Goal: Task Accomplishment & Management: Use online tool/utility

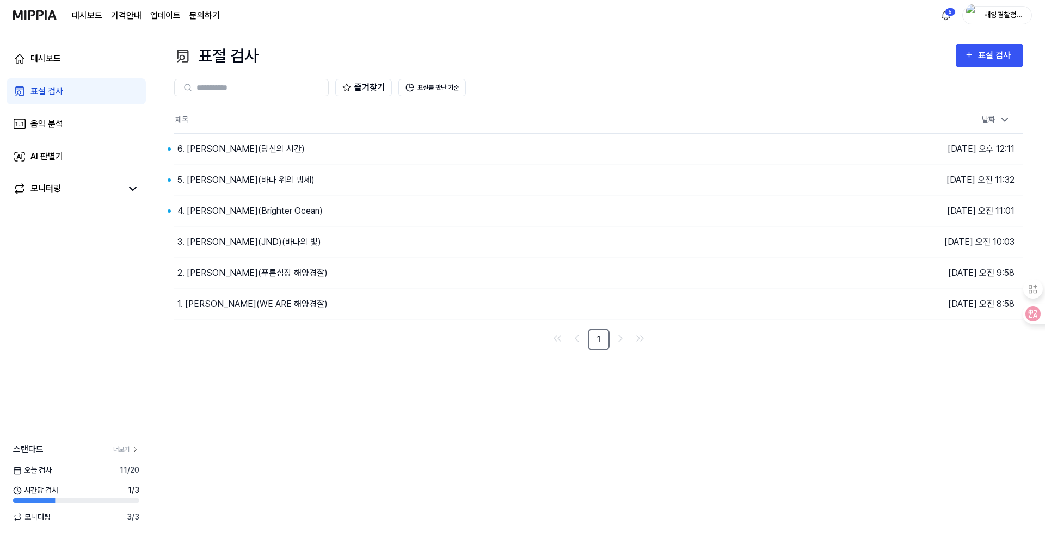
click at [51, 94] on div "표절 검사" at bounding box center [46, 91] width 33 height 13
click at [998, 56] on div "표절 검사" at bounding box center [996, 55] width 36 height 14
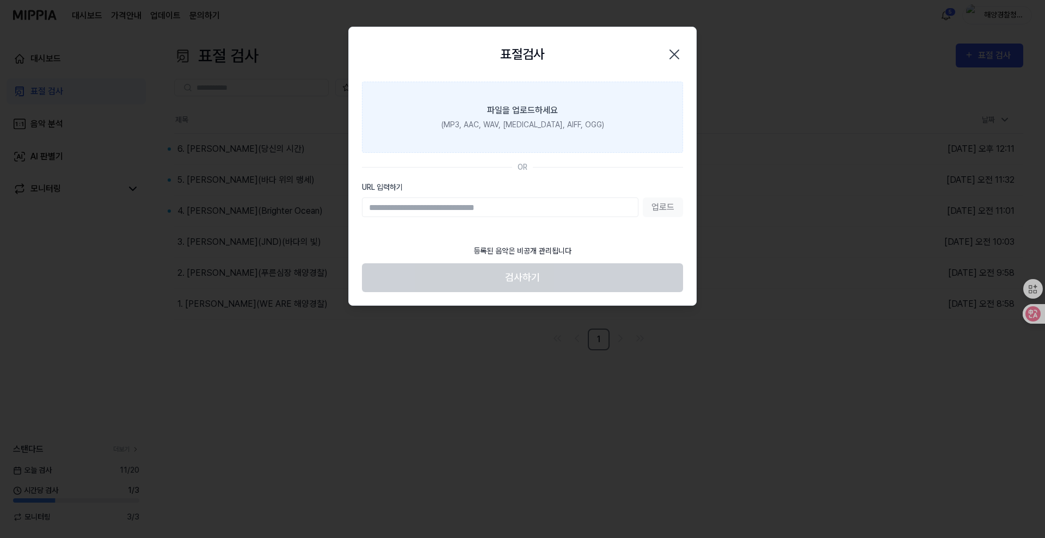
click at [536, 119] on div "(MP3, AAC, WAV, [MEDICAL_DATA], AIFF, OGG)" at bounding box center [522, 124] width 163 height 11
click at [0, 0] on input "파일을 업로드하세요 (MP3, AAC, WAV, [MEDICAL_DATA], AIFF, OGG)" at bounding box center [0, 0] width 0 height 0
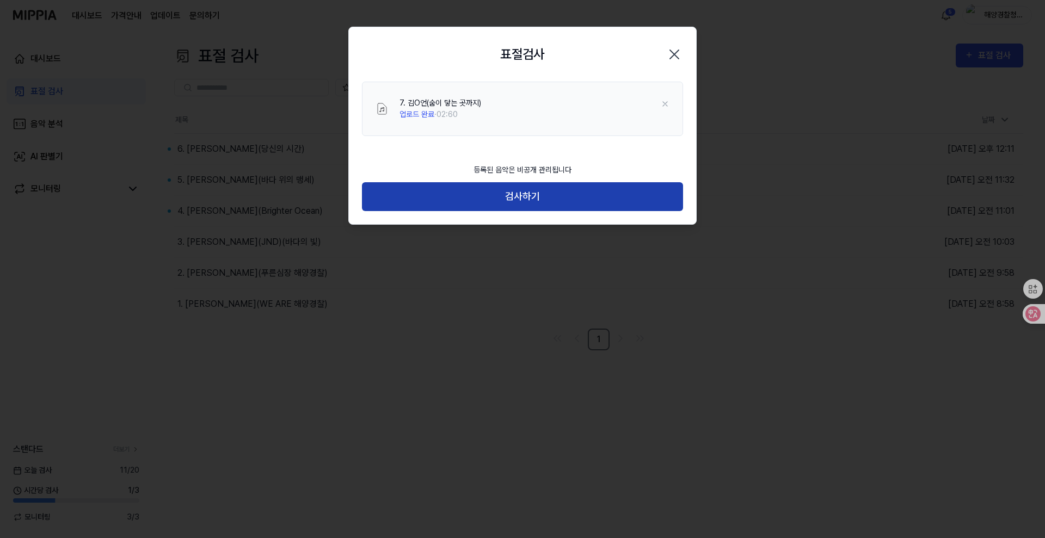
click at [560, 200] on button "검사하기" at bounding box center [522, 196] width 321 height 29
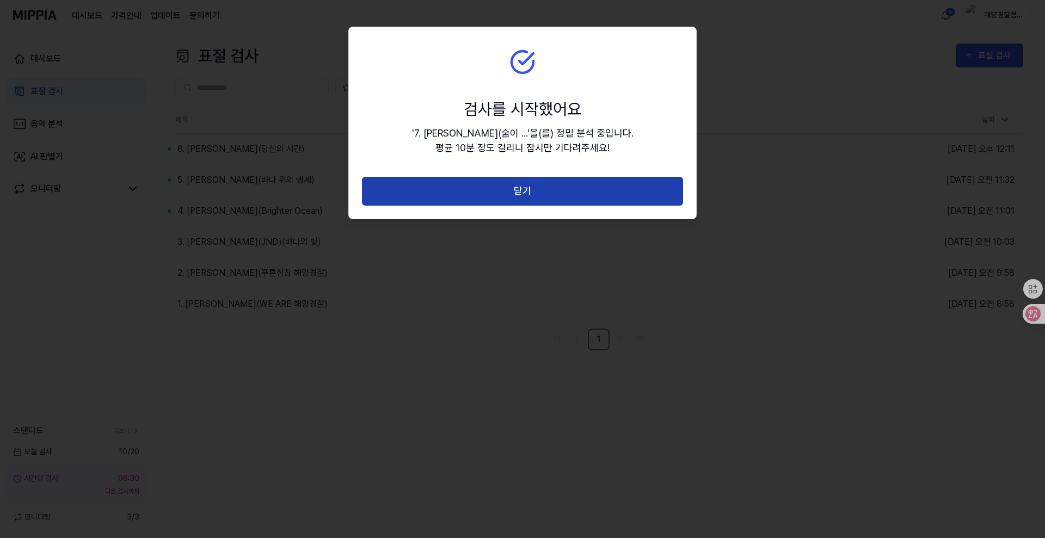
click at [558, 195] on button "닫기" at bounding box center [522, 191] width 321 height 29
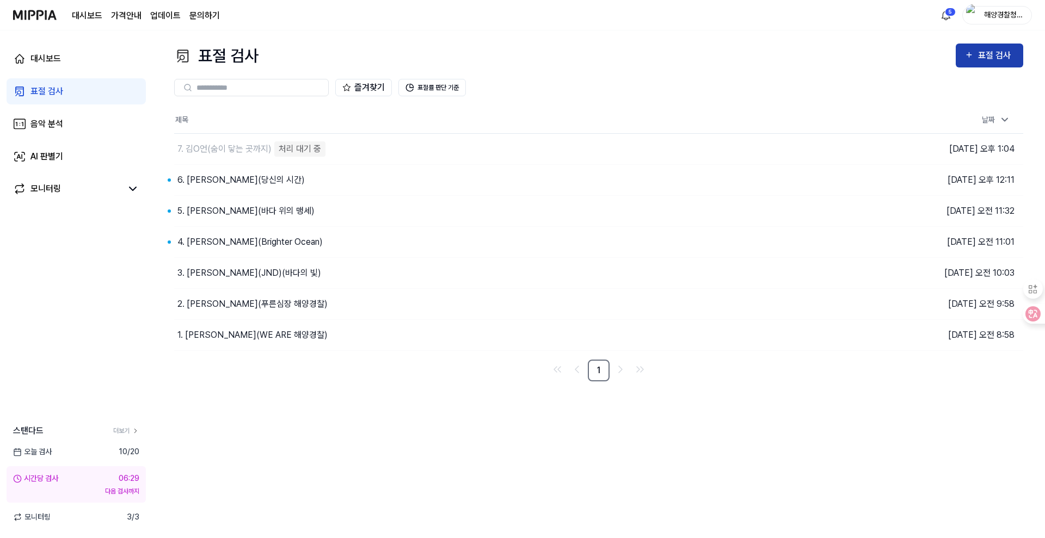
click at [997, 53] on div "표절 검사" at bounding box center [996, 55] width 36 height 14
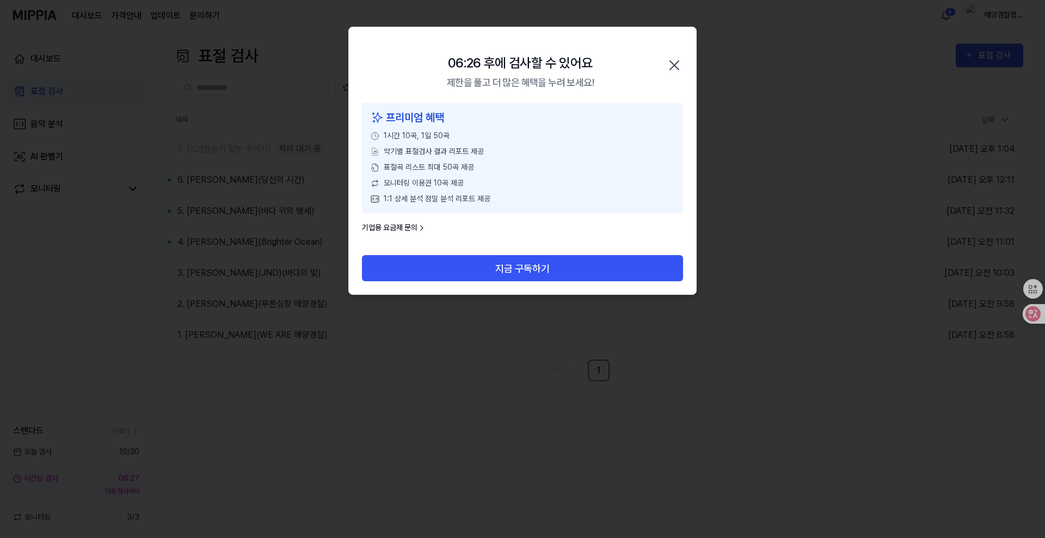
click at [679, 65] on icon "button" at bounding box center [673, 65] width 17 height 17
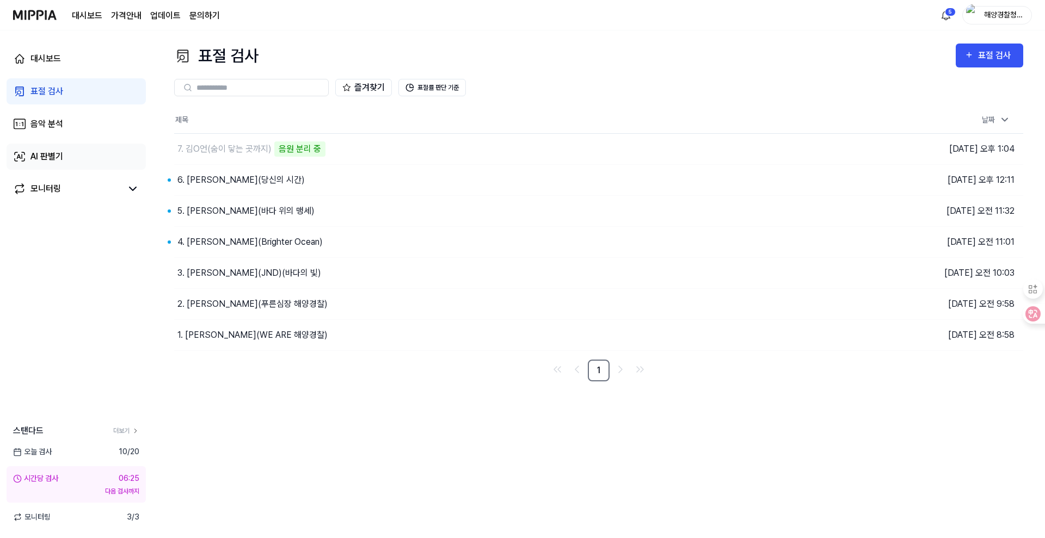
click at [47, 153] on div "AI 판별기" at bounding box center [46, 156] width 33 height 13
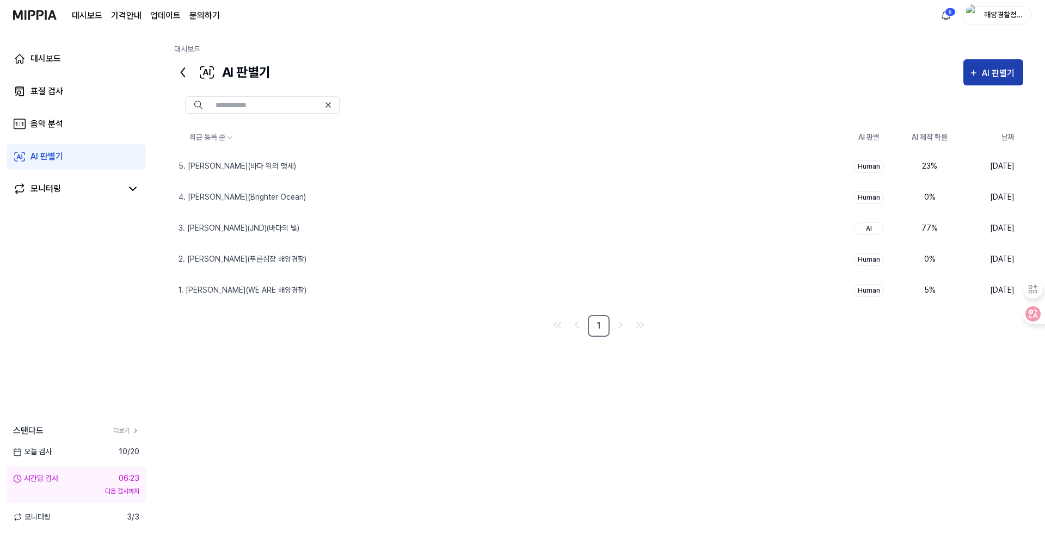
click at [990, 76] on div "AI 판별기" at bounding box center [1000, 73] width 36 height 14
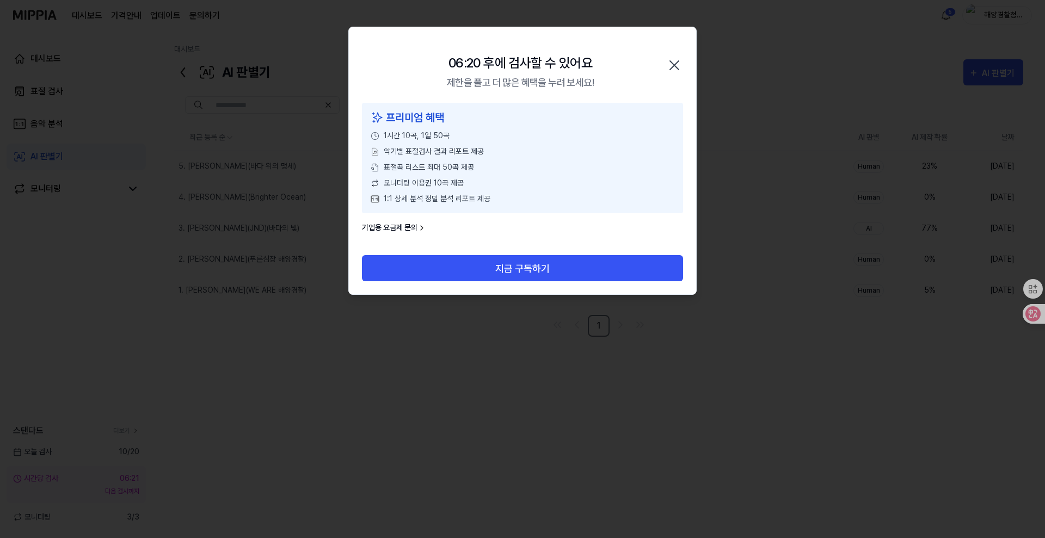
click at [676, 67] on icon "button" at bounding box center [674, 65] width 9 height 9
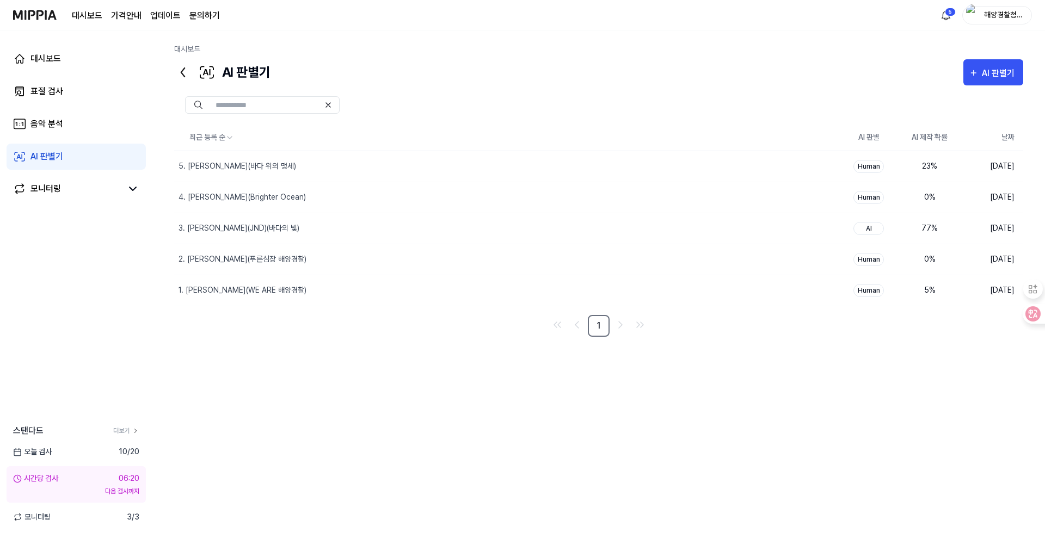
click at [295, 465] on div "최근 등록 순 AI 판별 AI 제작 확률 날짜 5. [PERSON_NAME](바다 위의 맹세) 삭제 Human 23 % [DATE] 4. [P…" at bounding box center [598, 300] width 849 height 350
click at [54, 95] on div "표절 검사" at bounding box center [46, 91] width 33 height 13
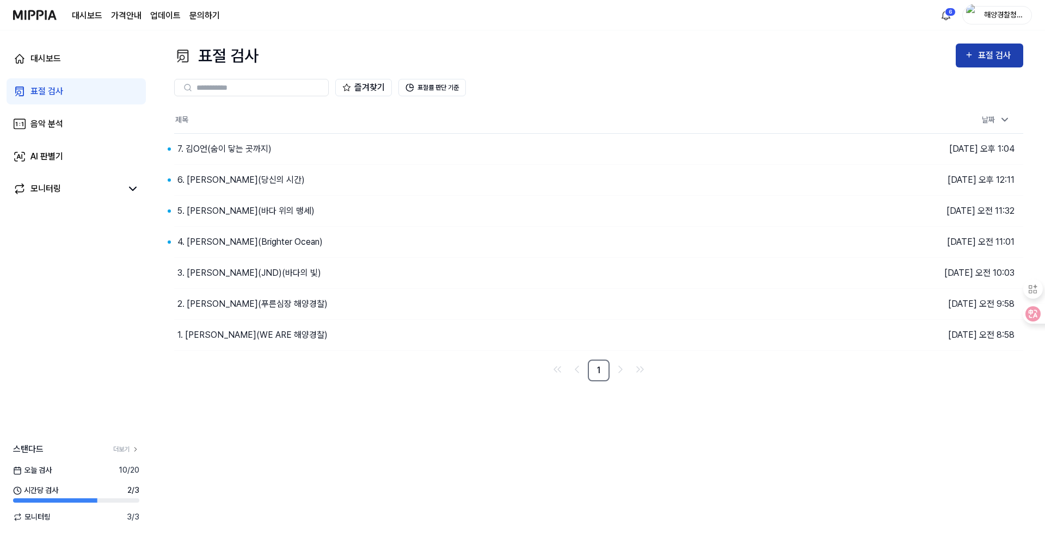
click at [993, 45] on button "표절 검사" at bounding box center [988, 56] width 67 height 24
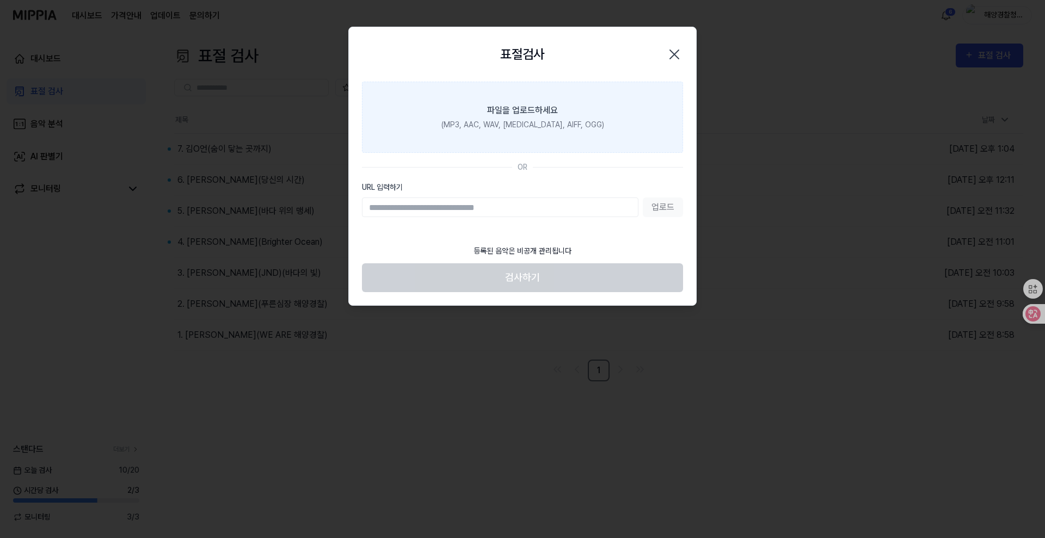
click at [533, 129] on div "(MP3, AAC, WAV, [MEDICAL_DATA], AIFF, OGG)" at bounding box center [522, 124] width 163 height 11
click at [0, 0] on input "파일을 업로드하세요 (MP3, AAC, WAV, [MEDICAL_DATA], AIFF, OGG)" at bounding box center [0, 0] width 0 height 0
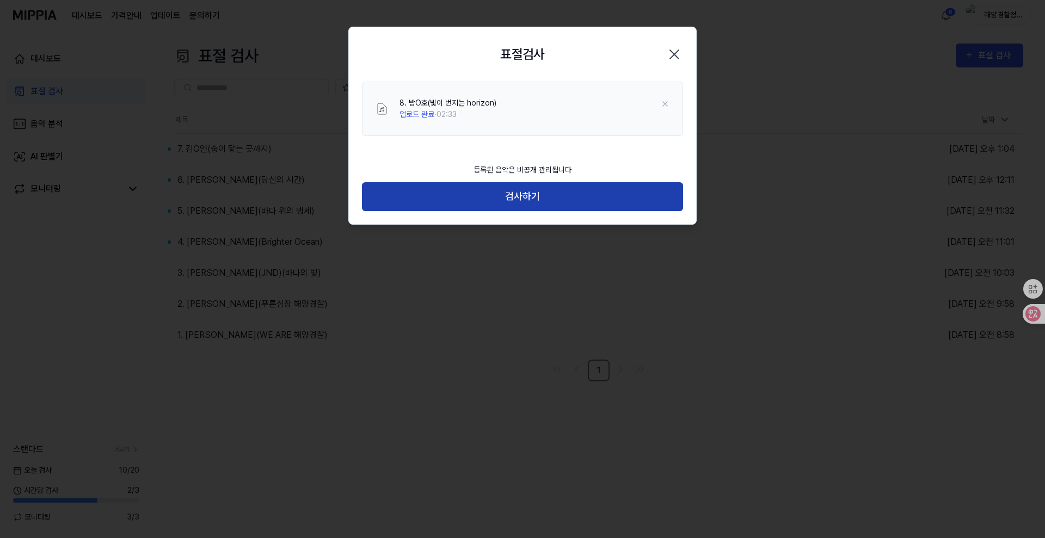
click at [564, 195] on button "검사하기" at bounding box center [522, 196] width 321 height 29
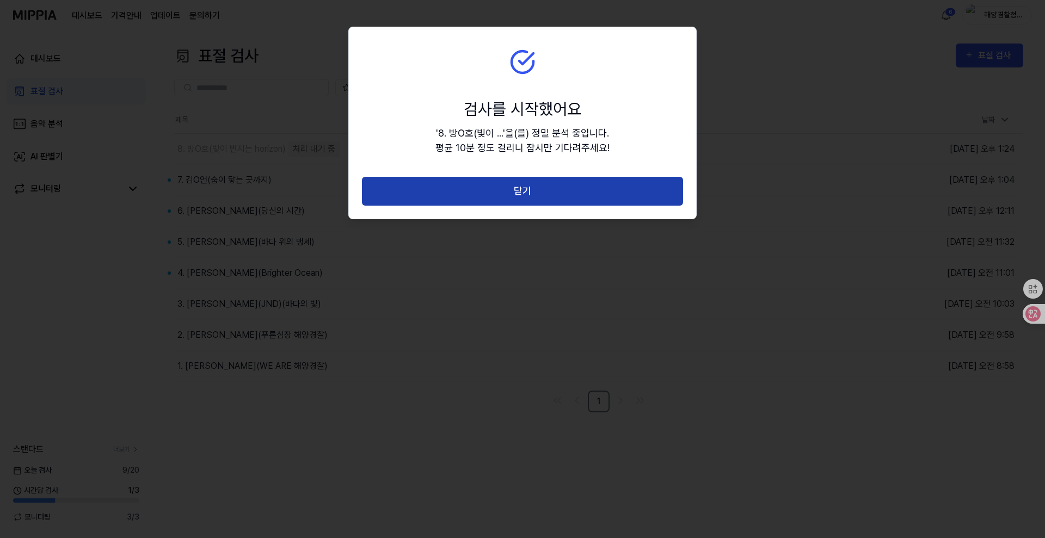
click at [557, 189] on button "닫기" at bounding box center [522, 191] width 321 height 29
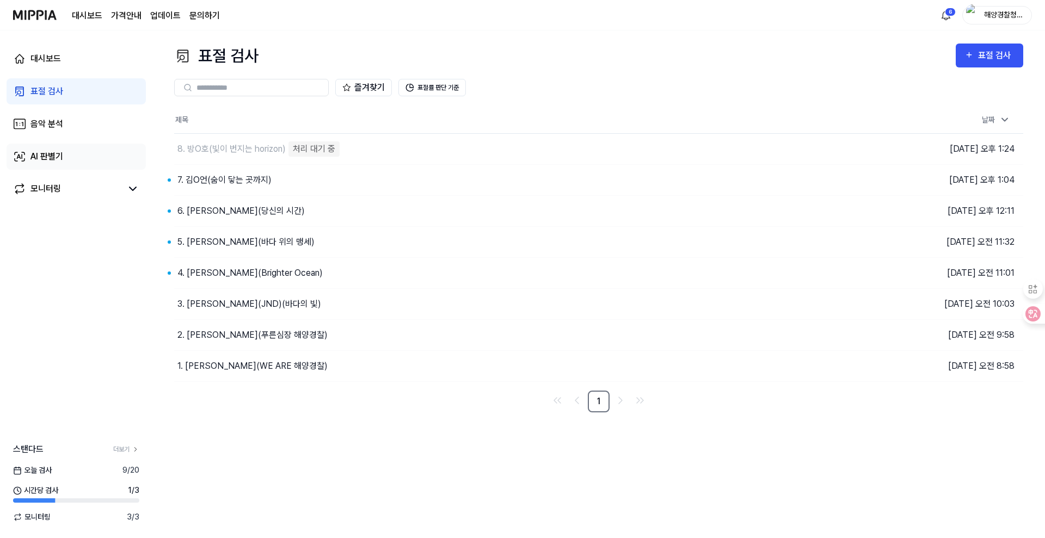
click at [44, 158] on div "AI 판별기" at bounding box center [46, 156] width 33 height 13
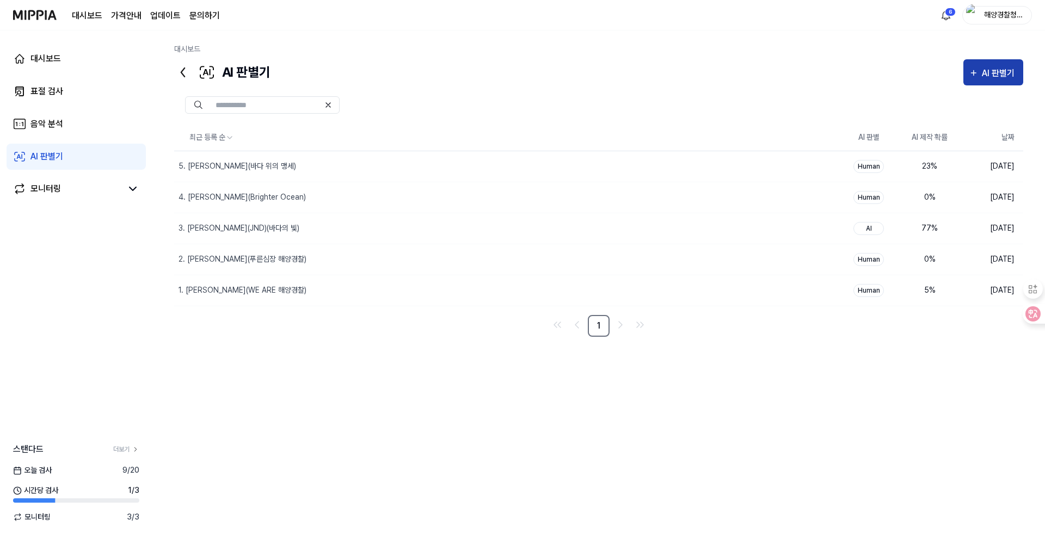
click at [982, 74] on div "AI 판별기" at bounding box center [1000, 73] width 36 height 14
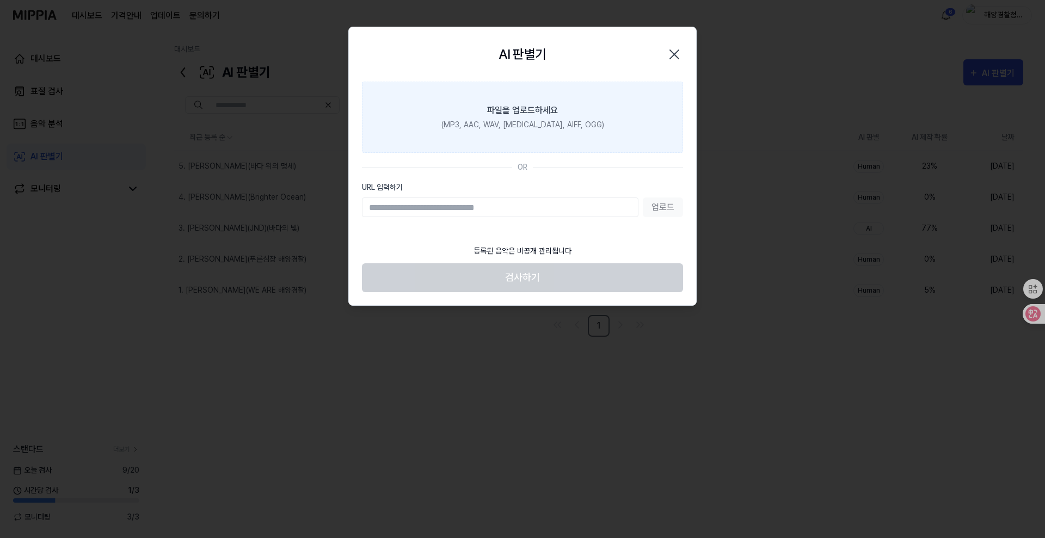
click at [505, 131] on label "파일을 업로드하세요 (MP3, AAC, WAV, [MEDICAL_DATA], AIFF, OGG)" at bounding box center [522, 117] width 321 height 71
click at [0, 0] on input "파일을 업로드하세요 (MP3, AAC, WAV, [MEDICAL_DATA], AIFF, OGG)" at bounding box center [0, 0] width 0 height 0
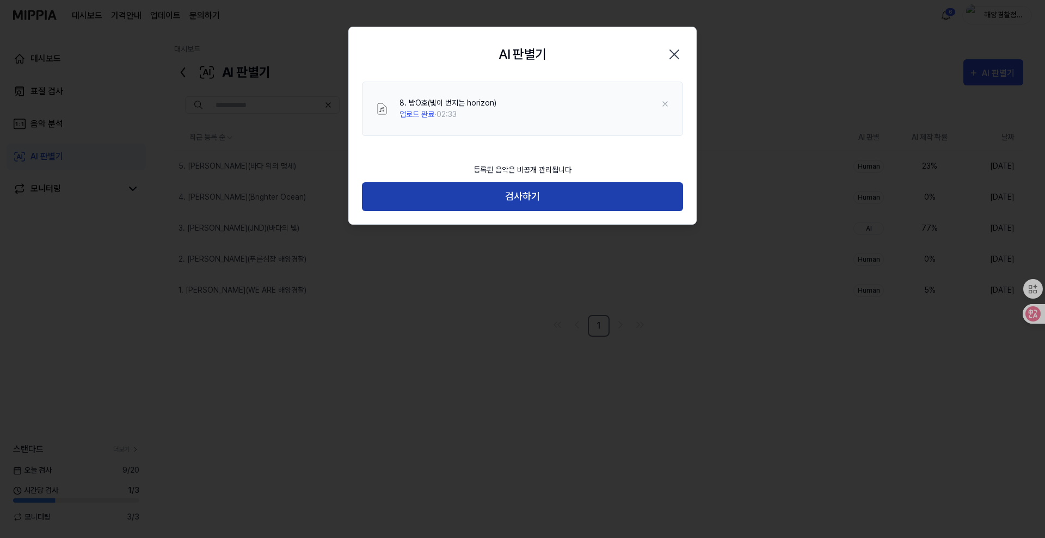
click at [545, 200] on button "검사하기" at bounding box center [522, 196] width 321 height 29
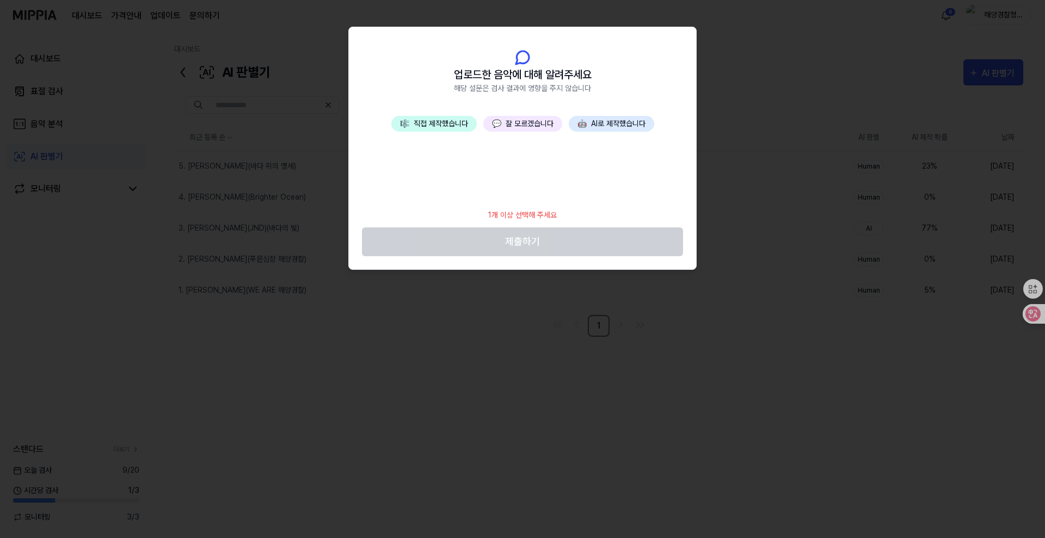
click at [527, 123] on button "💬 잘 모르겠습니다" at bounding box center [522, 124] width 79 height 16
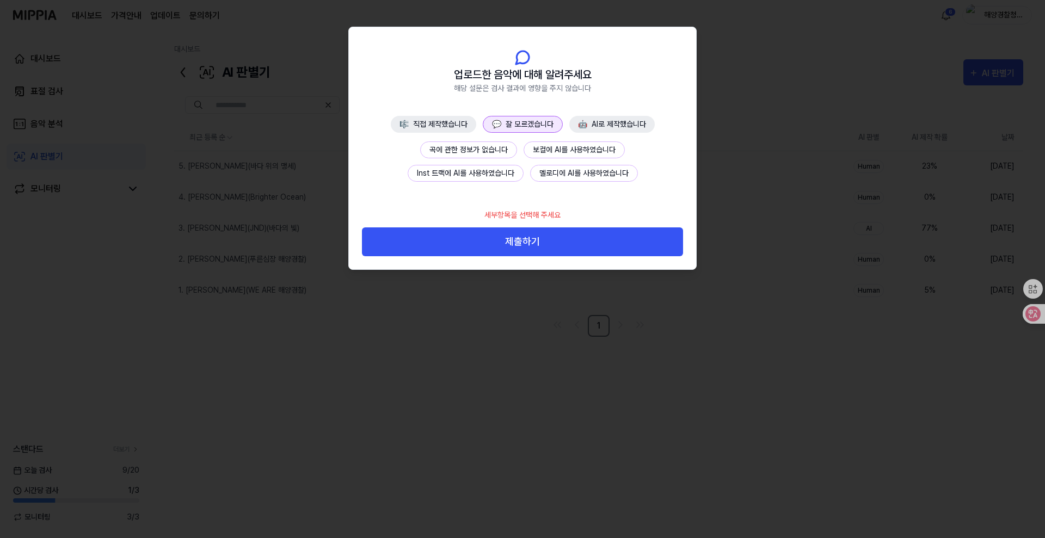
click at [472, 150] on button "곡에 관한 정보가 없습니다" at bounding box center [468, 149] width 97 height 17
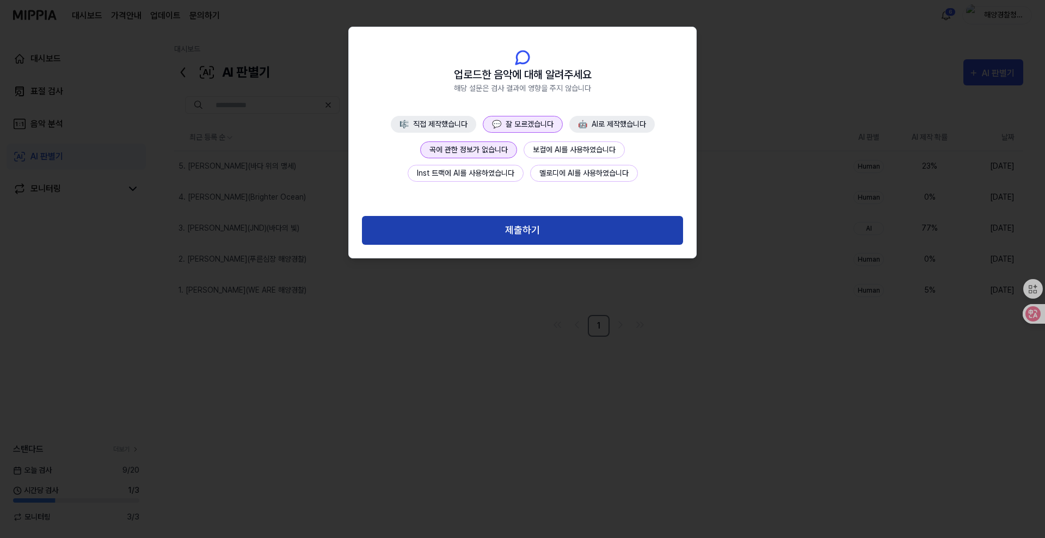
click at [505, 236] on button "제출하기" at bounding box center [522, 230] width 321 height 29
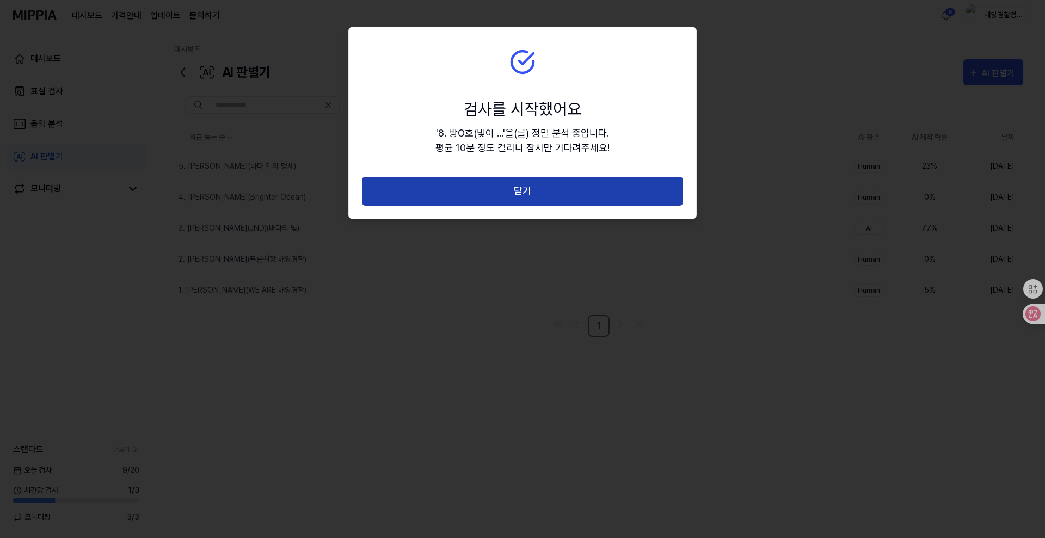
click at [527, 191] on button "닫기" at bounding box center [522, 191] width 321 height 29
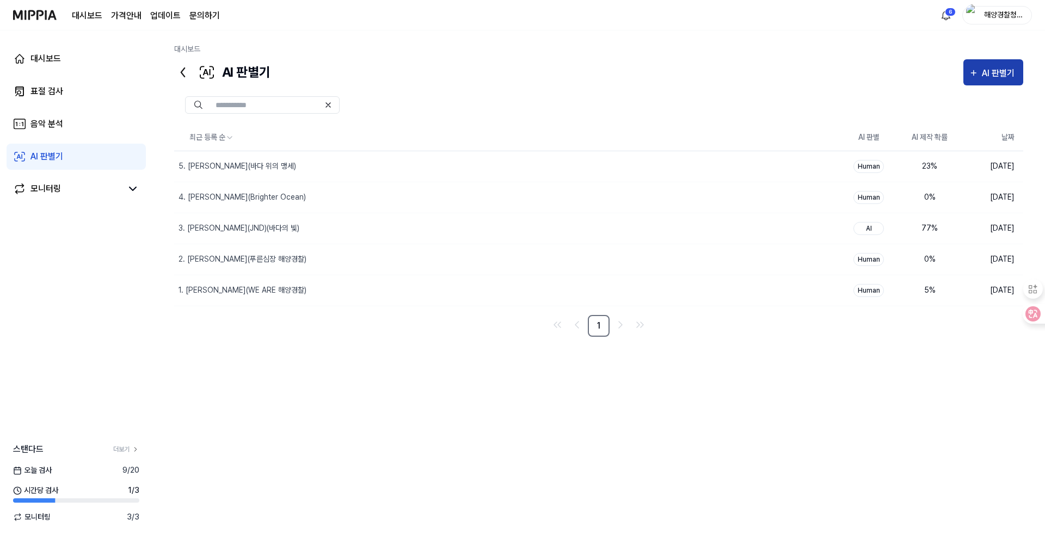
click at [992, 73] on div "AI 판별기" at bounding box center [1000, 73] width 36 height 14
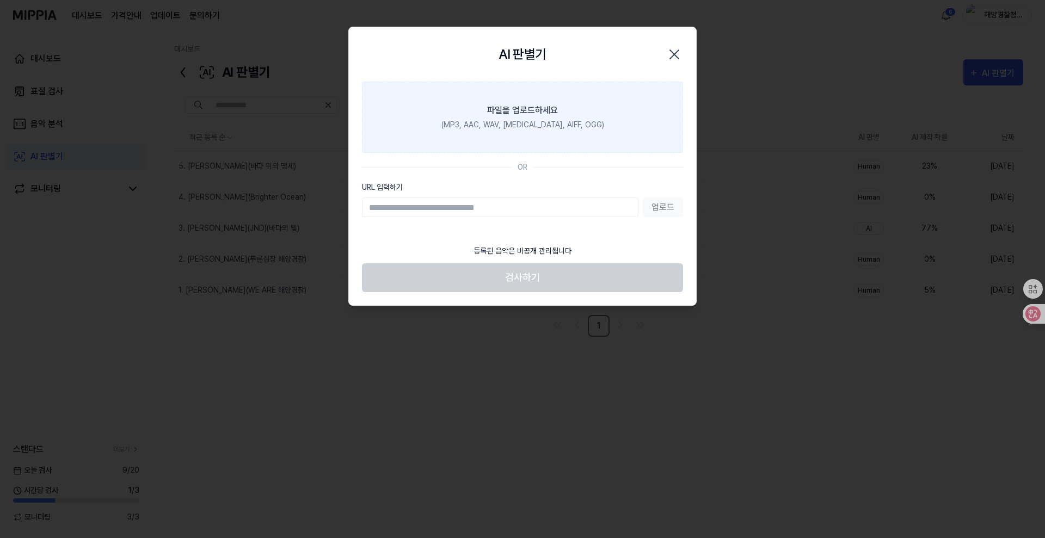
click at [531, 132] on label "파일을 업로드하세요 (MP3, AAC, WAV, [MEDICAL_DATA], AIFF, OGG)" at bounding box center [522, 117] width 321 height 71
click at [0, 0] on input "파일을 업로드하세요 (MP3, AAC, WAV, [MEDICAL_DATA], AIFF, OGG)" at bounding box center [0, 0] width 0 height 0
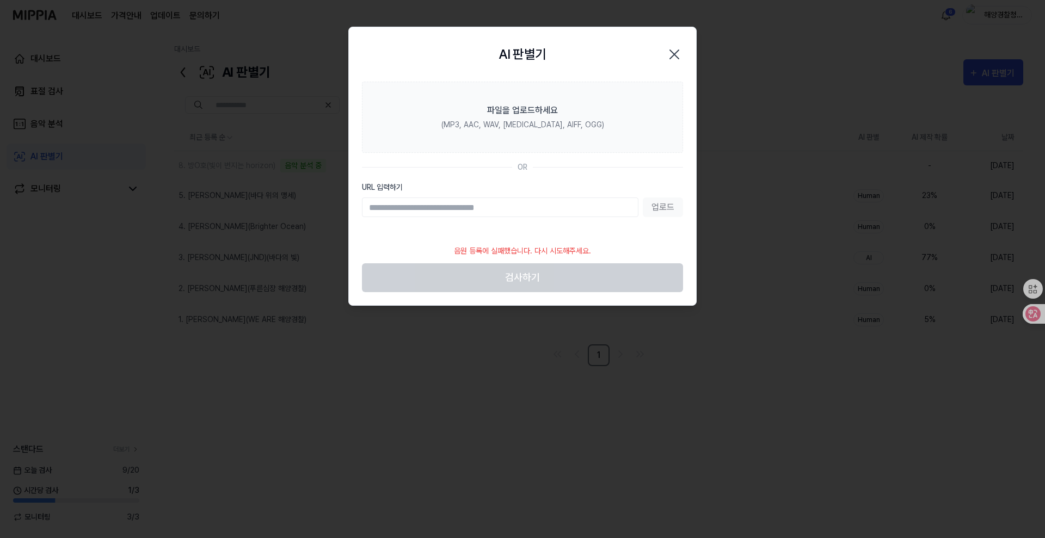
click at [676, 52] on icon "button" at bounding box center [674, 54] width 9 height 9
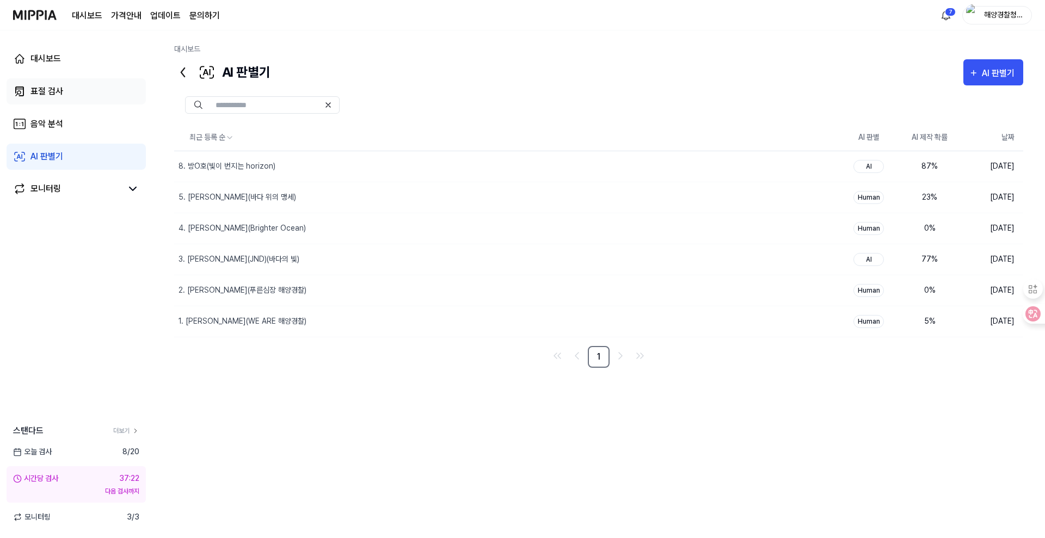
click at [70, 90] on link "표절 검사" at bounding box center [76, 91] width 139 height 26
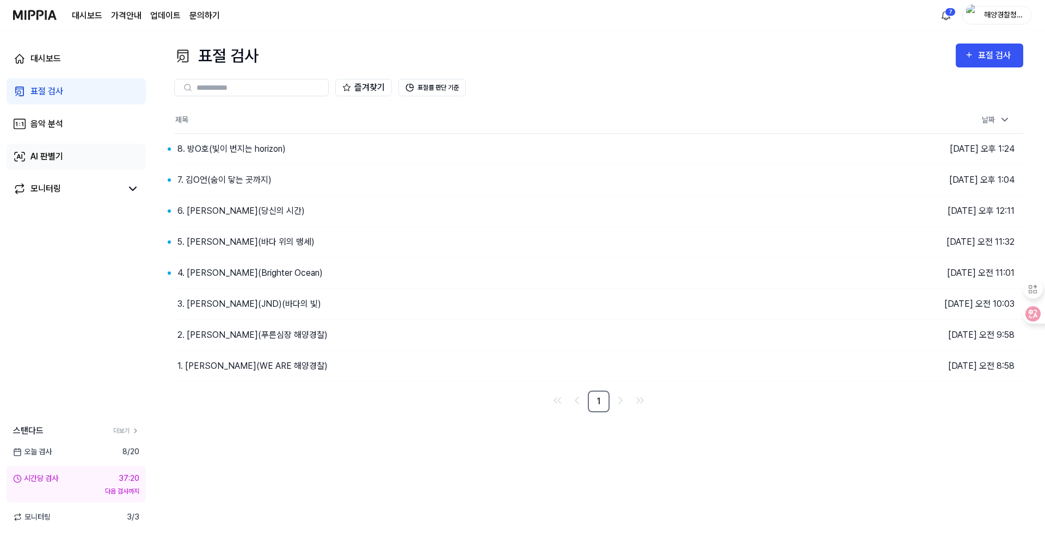
click at [48, 160] on div "AI 판별기" at bounding box center [46, 156] width 33 height 13
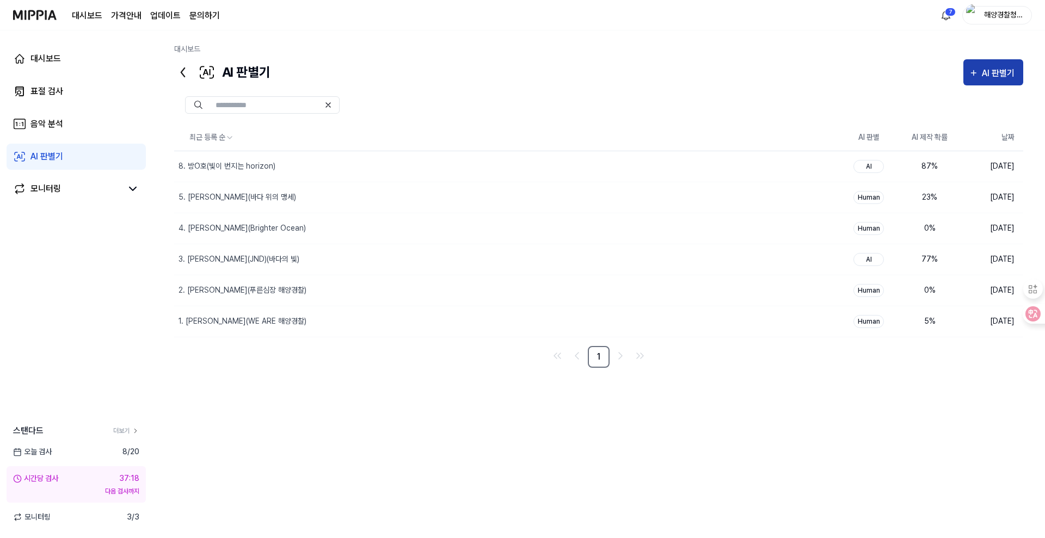
click at [974, 73] on icon "button" at bounding box center [973, 72] width 10 height 13
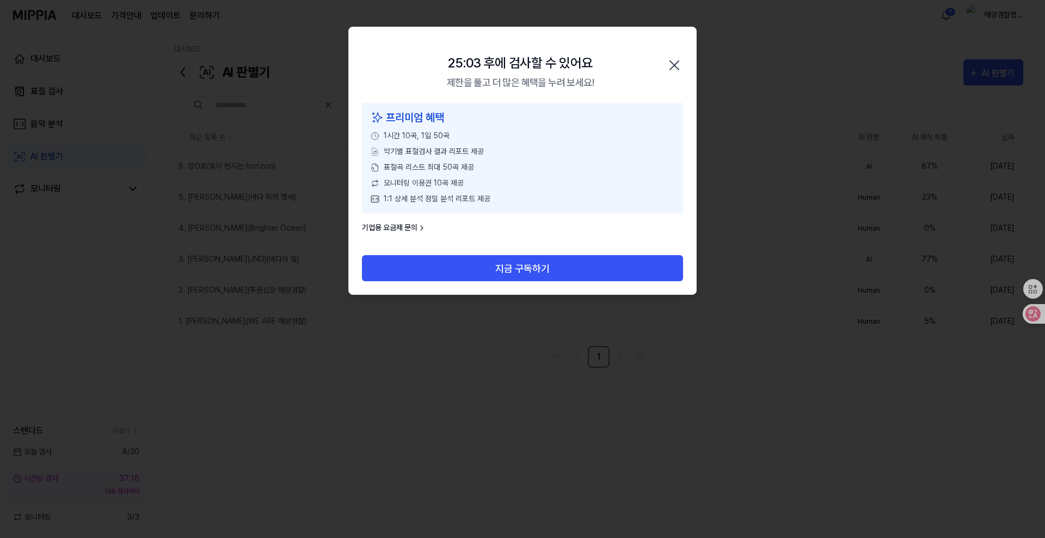
click at [674, 67] on icon "button" at bounding box center [673, 65] width 17 height 17
